Goal: Browse casually

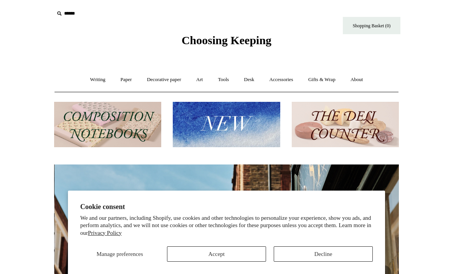
scroll to position [0, 344]
click at [308, 247] on button "Decline" at bounding box center [323, 253] width 99 height 15
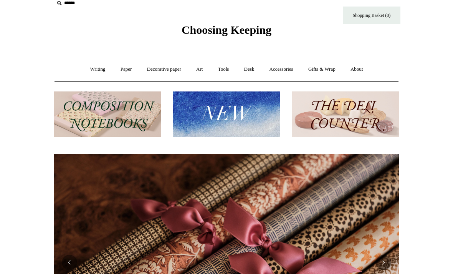
scroll to position [0, 0]
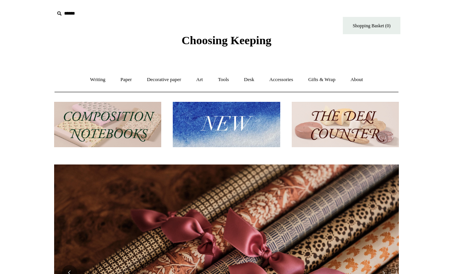
click at [91, 79] on link "Writing +" at bounding box center [97, 79] width 29 height 20
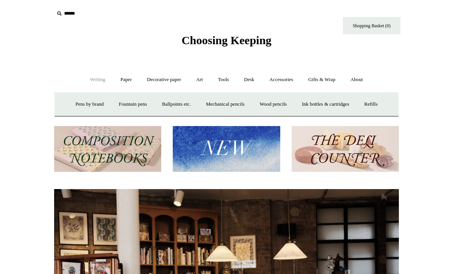
click at [81, 142] on img at bounding box center [107, 149] width 107 height 46
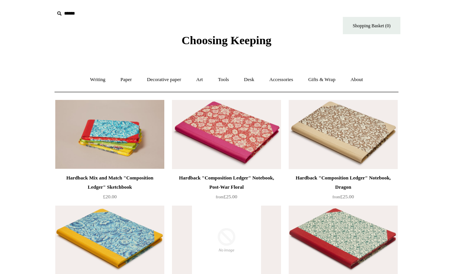
click at [125, 78] on link "Paper +" at bounding box center [126, 79] width 25 height 20
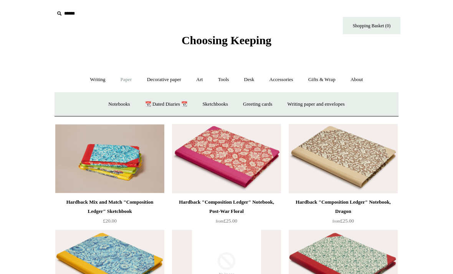
click at [111, 103] on link "Notebooks +" at bounding box center [118, 104] width 35 height 20
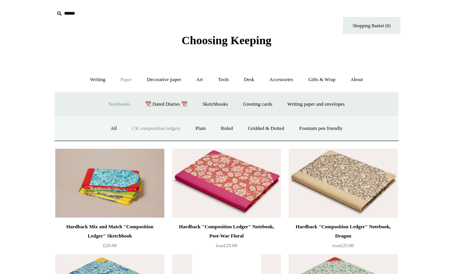
click at [221, 133] on link "Ruled" at bounding box center [227, 128] width 26 height 20
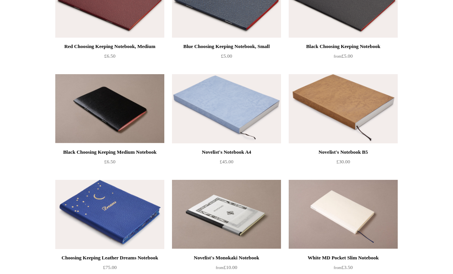
scroll to position [239, 0]
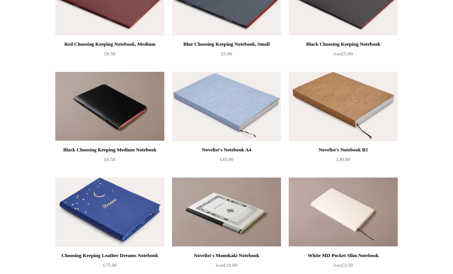
click at [374, 118] on img at bounding box center [342, 106] width 109 height 69
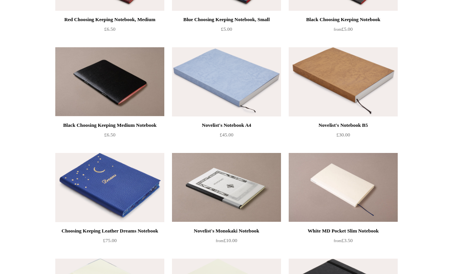
click at [217, 199] on img at bounding box center [226, 187] width 109 height 69
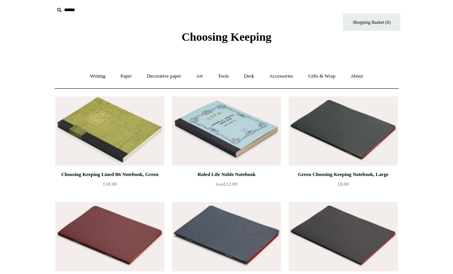
scroll to position [0, 0]
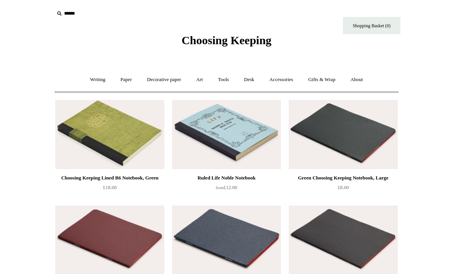
click at [115, 100] on img at bounding box center [109, 134] width 109 height 69
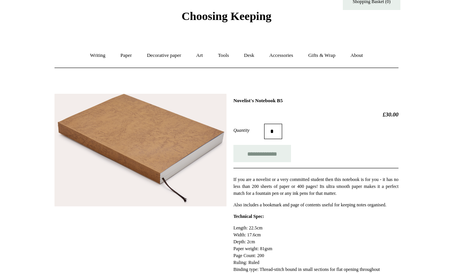
scroll to position [23, 0]
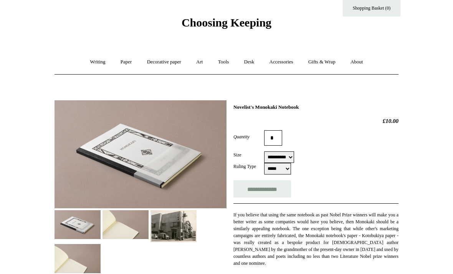
scroll to position [21, 0]
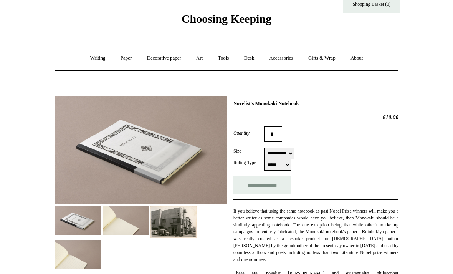
click at [115, 220] on img at bounding box center [125, 220] width 46 height 29
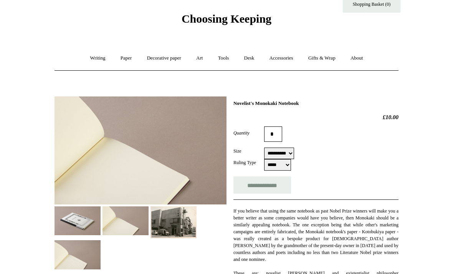
click at [169, 217] on img at bounding box center [173, 222] width 46 height 32
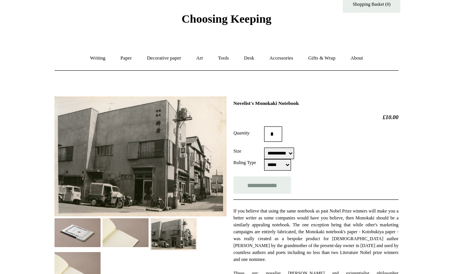
click at [73, 271] on img at bounding box center [77, 266] width 46 height 29
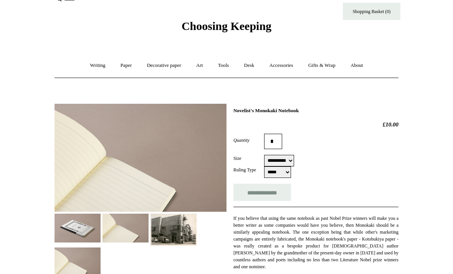
scroll to position [0, 0]
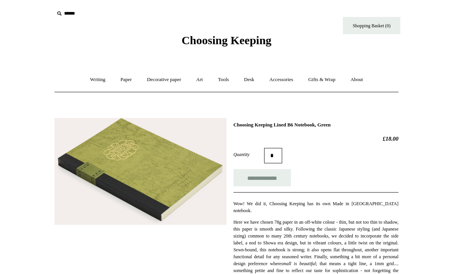
click at [228, 79] on link "Tools +" at bounding box center [223, 79] width 25 height 20
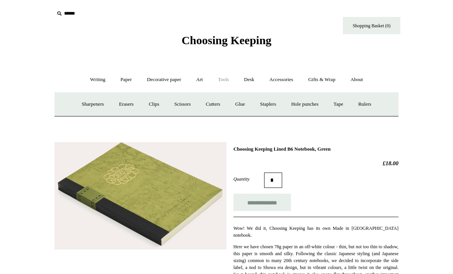
click at [251, 76] on link "Desk +" at bounding box center [249, 79] width 24 height 20
click at [131, 106] on link "Pen pots" at bounding box center [135, 104] width 31 height 20
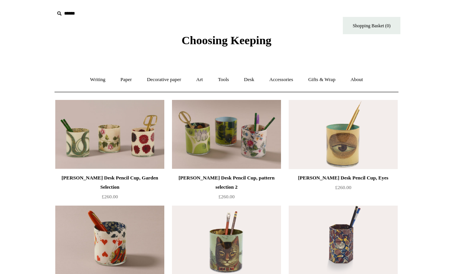
click at [282, 79] on link "Accessories +" at bounding box center [281, 79] width 38 height 20
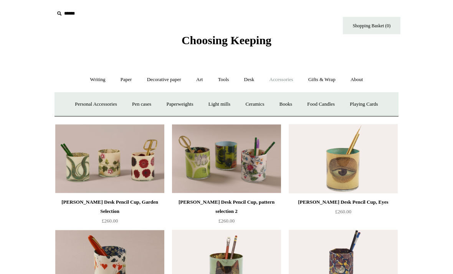
click at [201, 79] on link "Art +" at bounding box center [199, 79] width 20 height 20
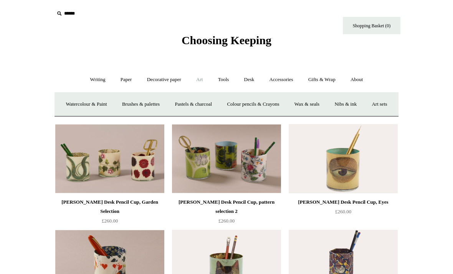
click at [161, 80] on link "Decorative paper +" at bounding box center [164, 79] width 48 height 20
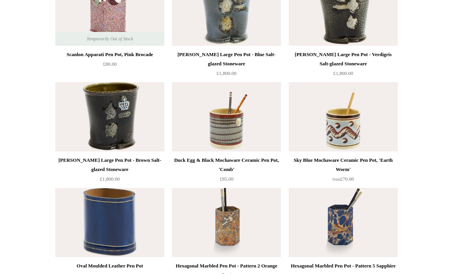
scroll to position [1099, 0]
